Goal: Entertainment & Leisure: Consume media (video, audio)

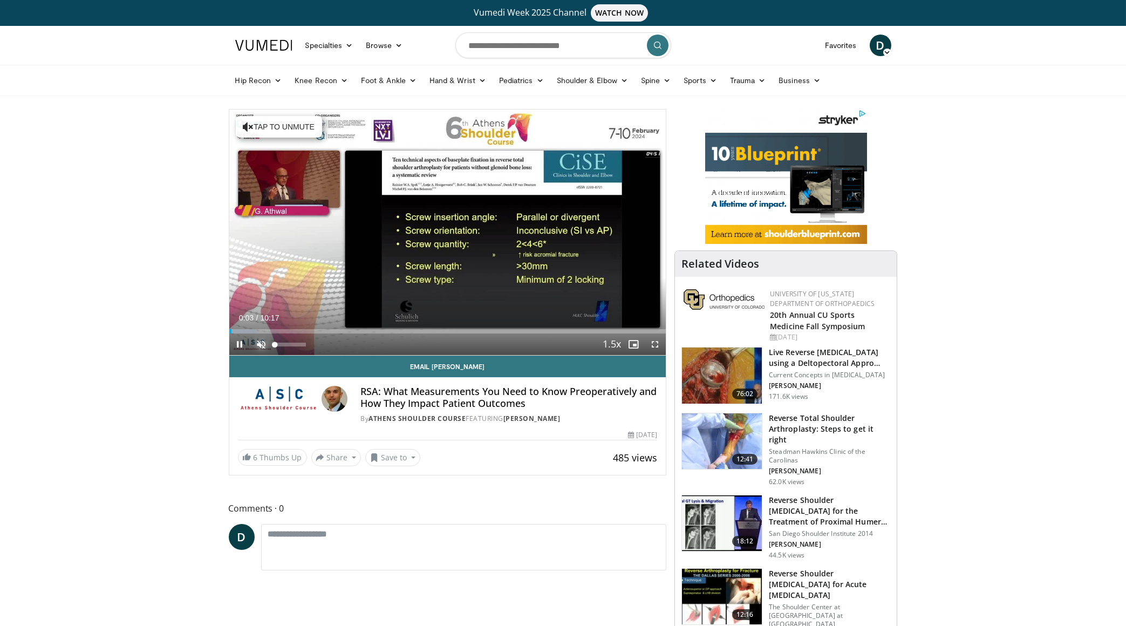
click at [257, 347] on span "Video Player" at bounding box center [262, 345] width 22 height 22
click at [654, 341] on span "Video Player" at bounding box center [655, 345] width 22 height 22
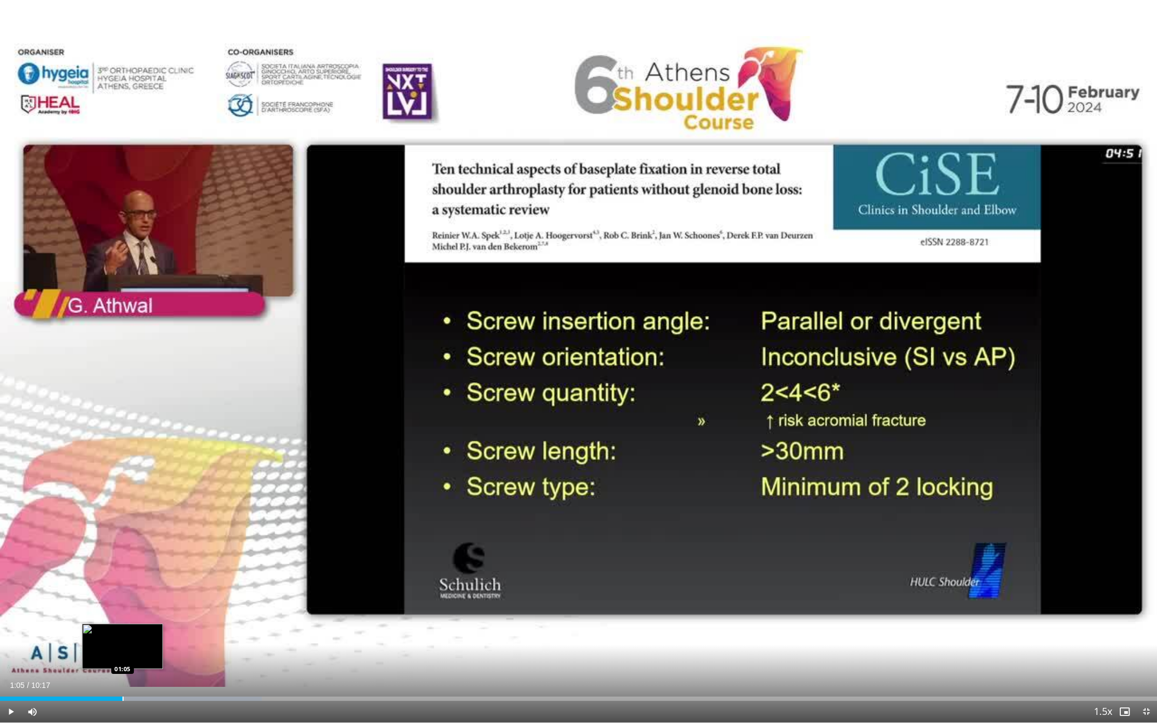
click at [123, 625] on div "01:05" at bounding box center [61, 699] width 123 height 4
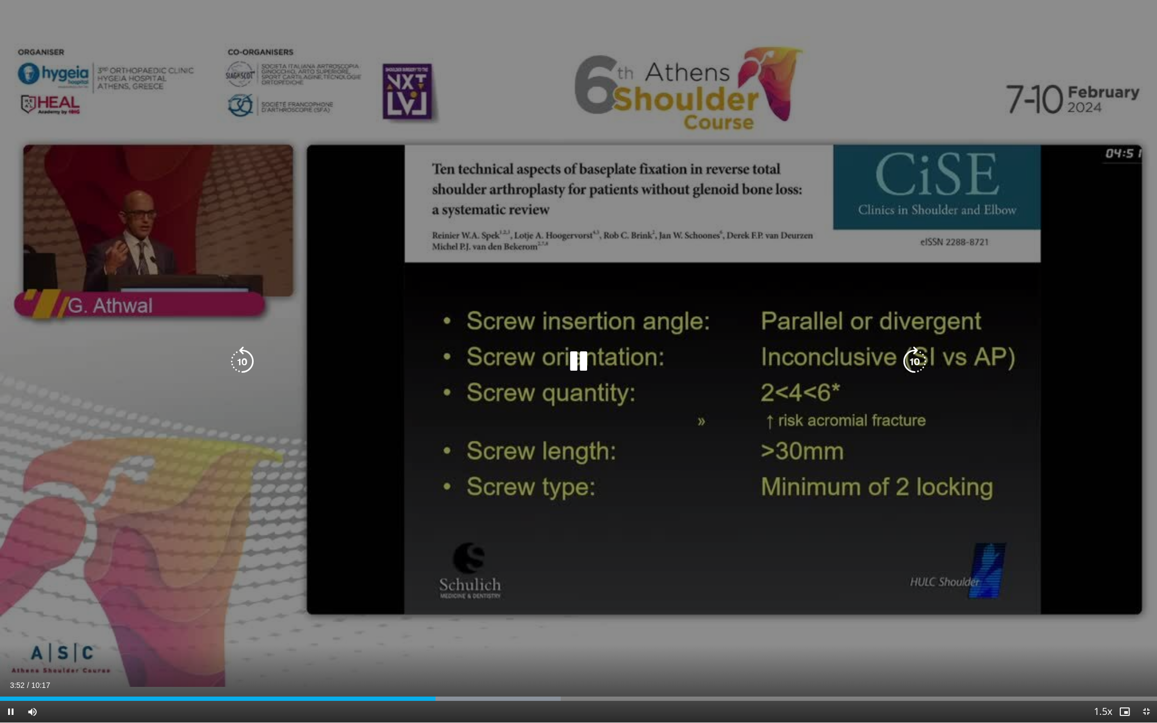
click at [315, 515] on div "10 seconds Tap to unmute" at bounding box center [578, 361] width 1157 height 723
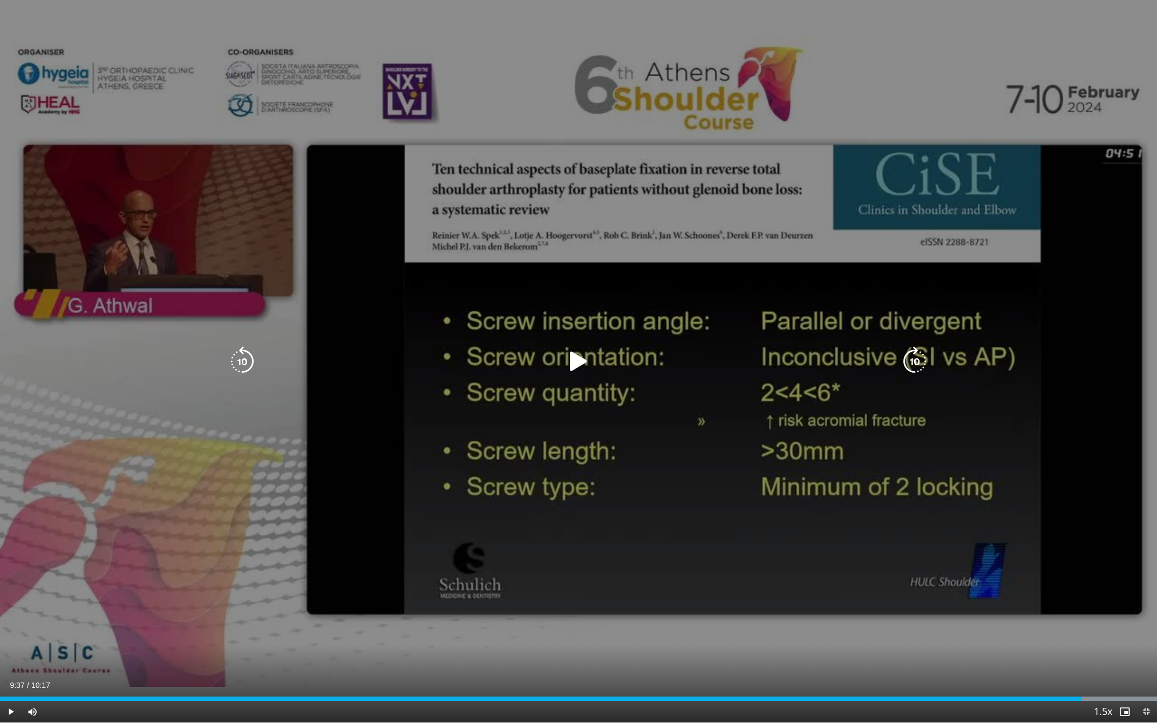
click at [415, 468] on div "10 seconds Tap to unmute" at bounding box center [578, 361] width 1157 height 723
